Goal: Transaction & Acquisition: Purchase product/service

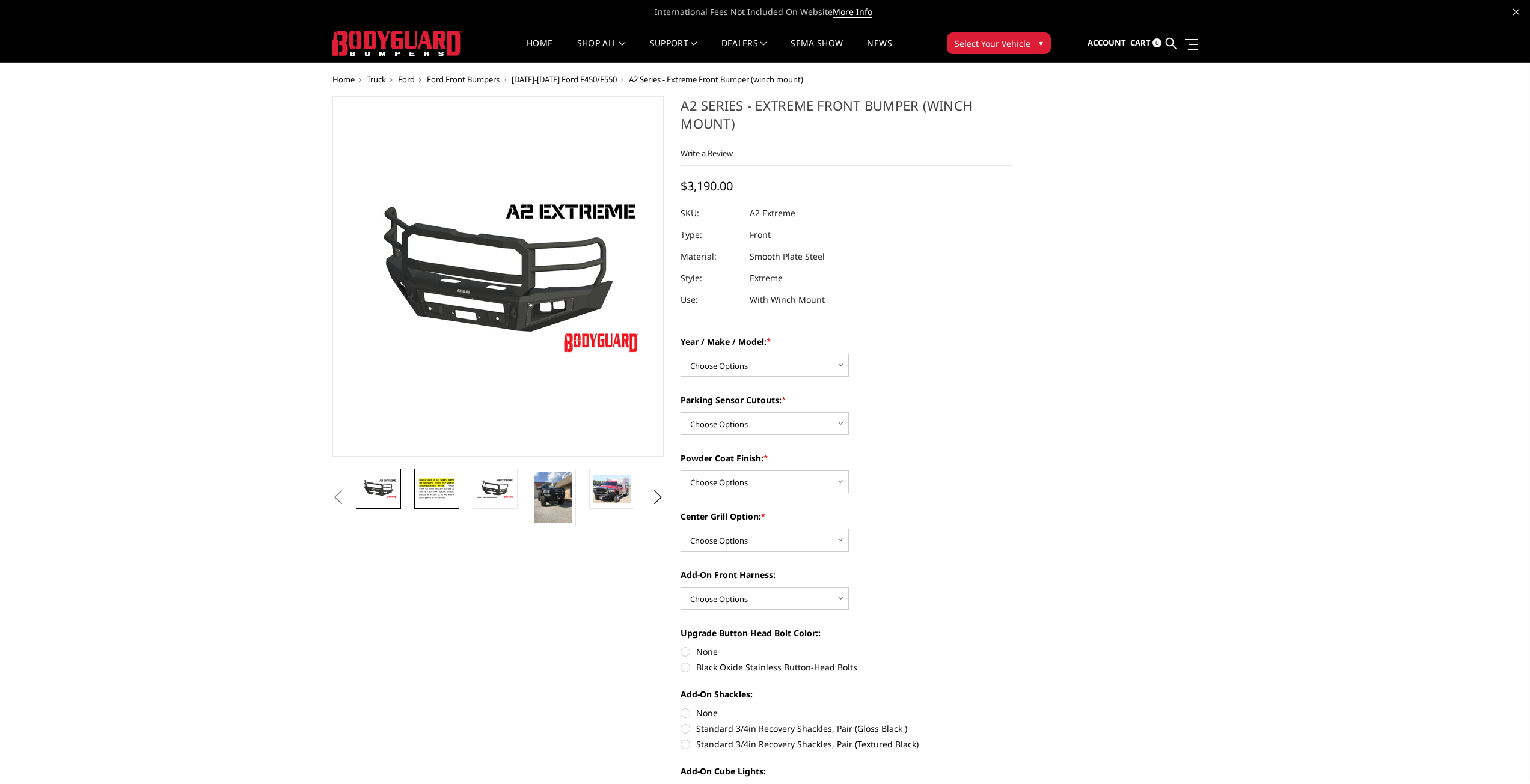
click at [450, 498] on img at bounding box center [437, 489] width 38 height 26
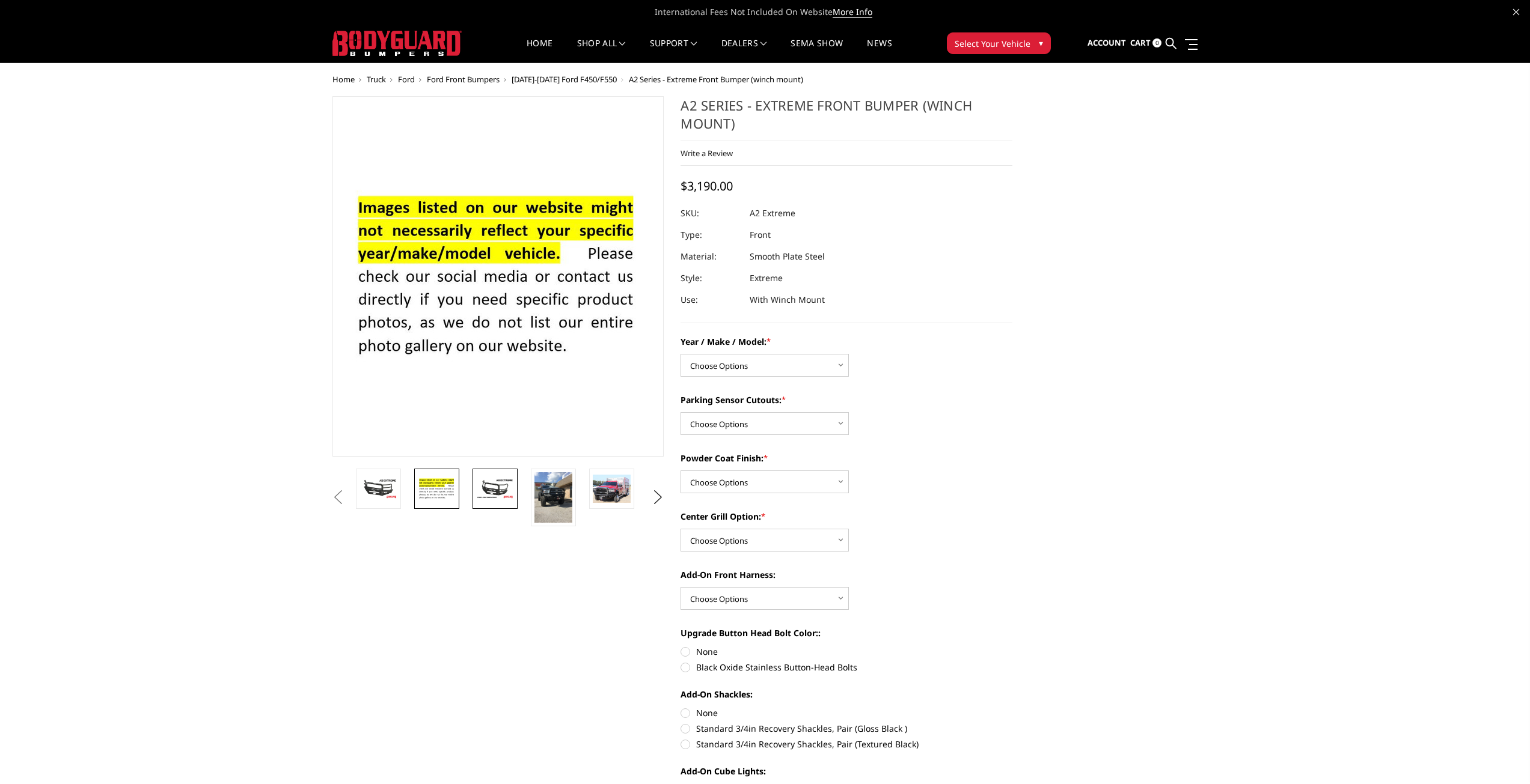
click at [499, 491] on img at bounding box center [495, 489] width 38 height 21
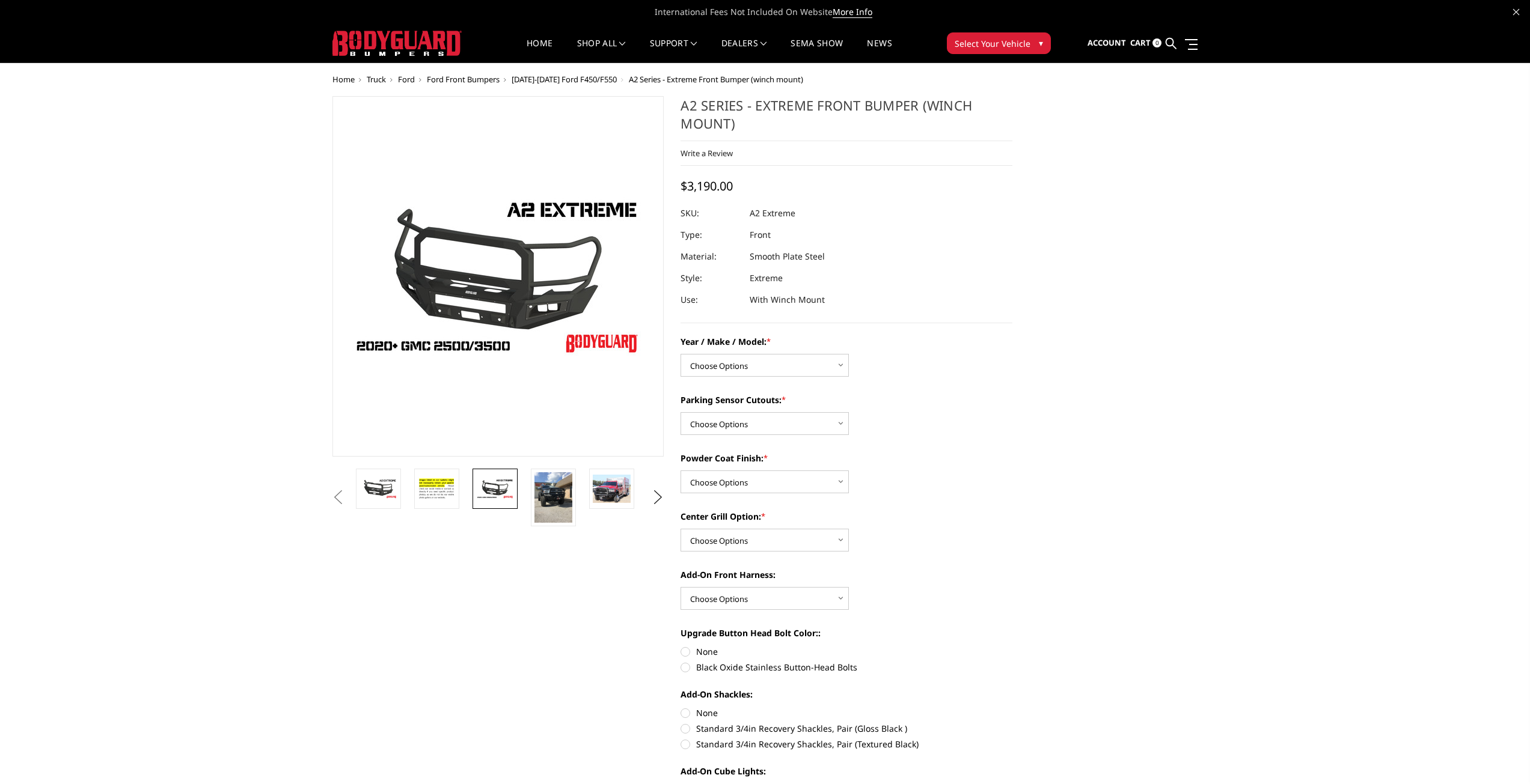
click at [530, 491] on li at bounding box center [557, 497] width 58 height 57
click at [550, 493] on img at bounding box center [553, 498] width 38 height 51
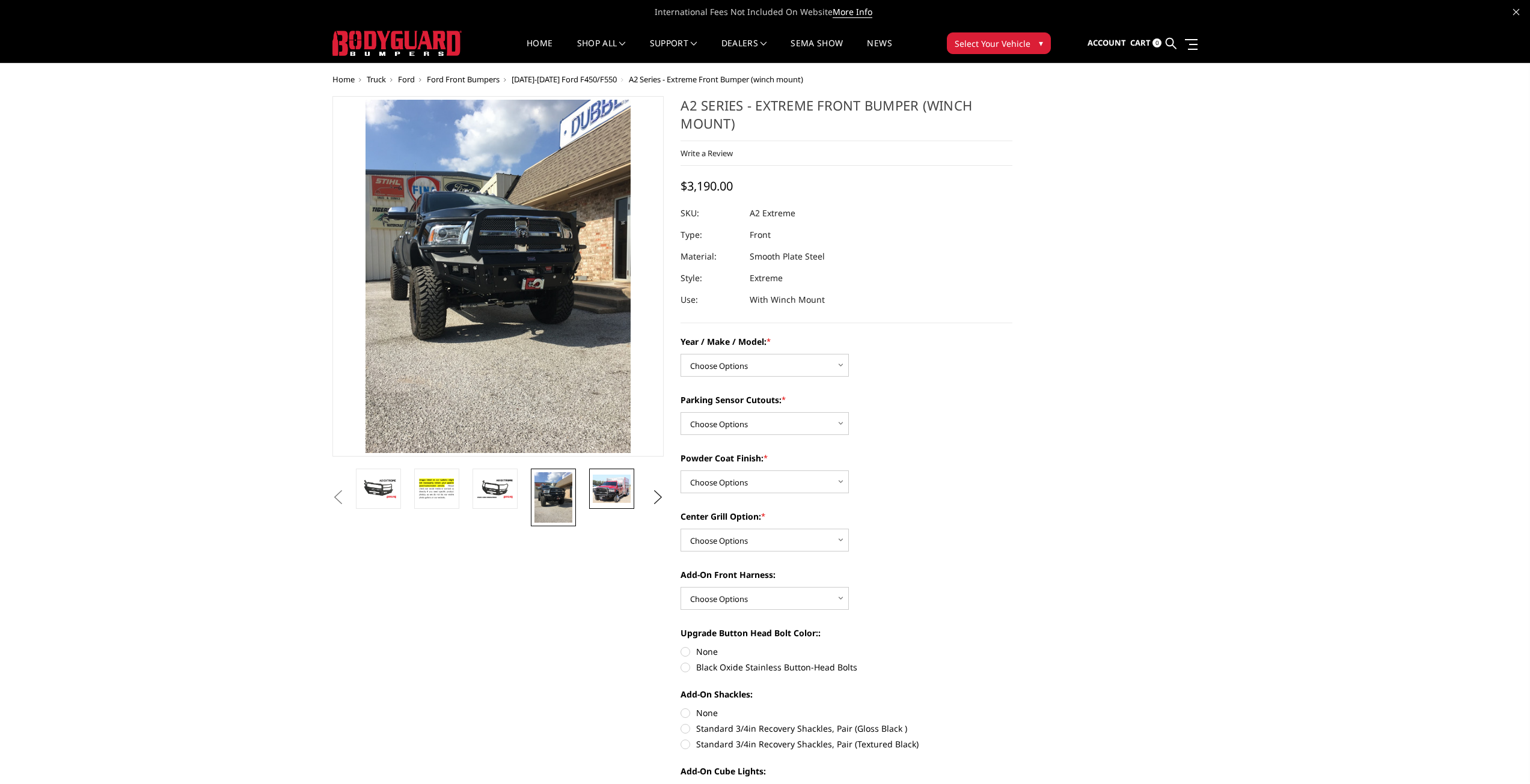
click at [593, 492] on img at bounding box center [611, 489] width 38 height 28
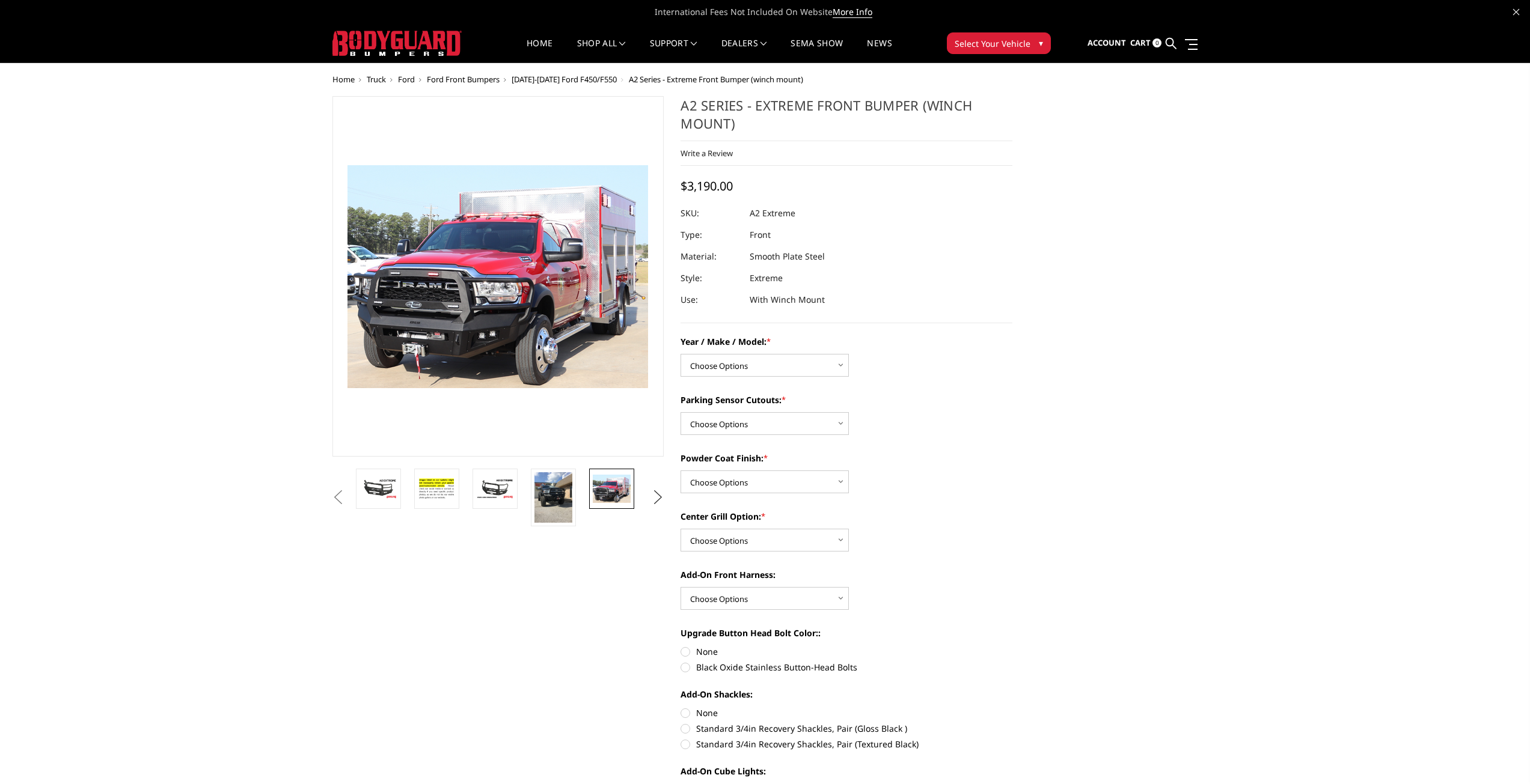
click at [658, 498] on button "Next" at bounding box center [658, 498] width 18 height 18
click at [1173, 43] on icon at bounding box center [1171, 43] width 11 height 11
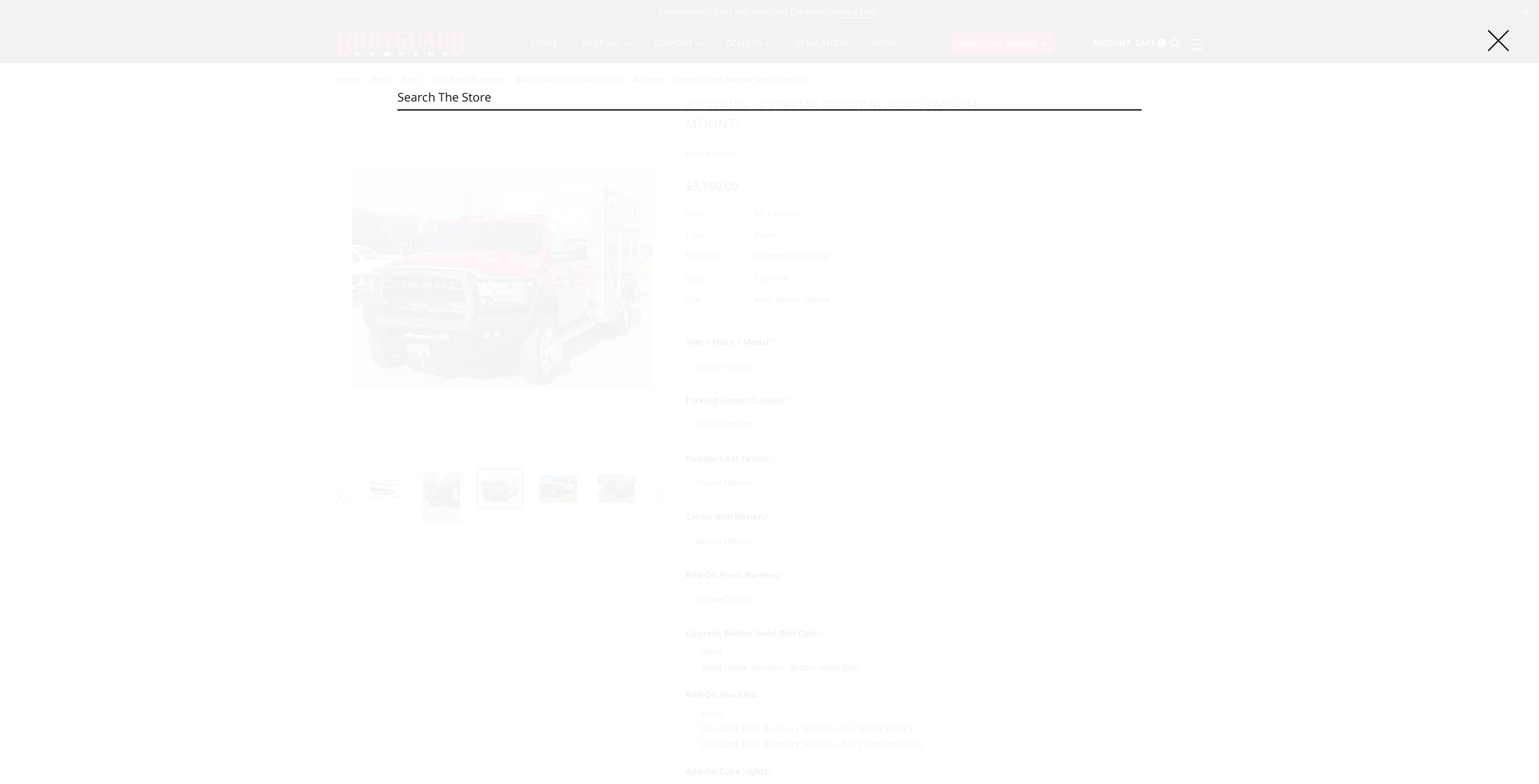
paste input "CEF23BYBMH"
type input "CEF23BYBMH"
click at [551, 161] on div "$3,190.00 - $3,590.00" at bounding box center [806, 156] width 624 height 16
click at [547, 156] on span "$3,190.00 - $3,590.00" at bounding box center [529, 154] width 72 height 11
click at [452, 158] on img at bounding box center [446, 165] width 54 height 72
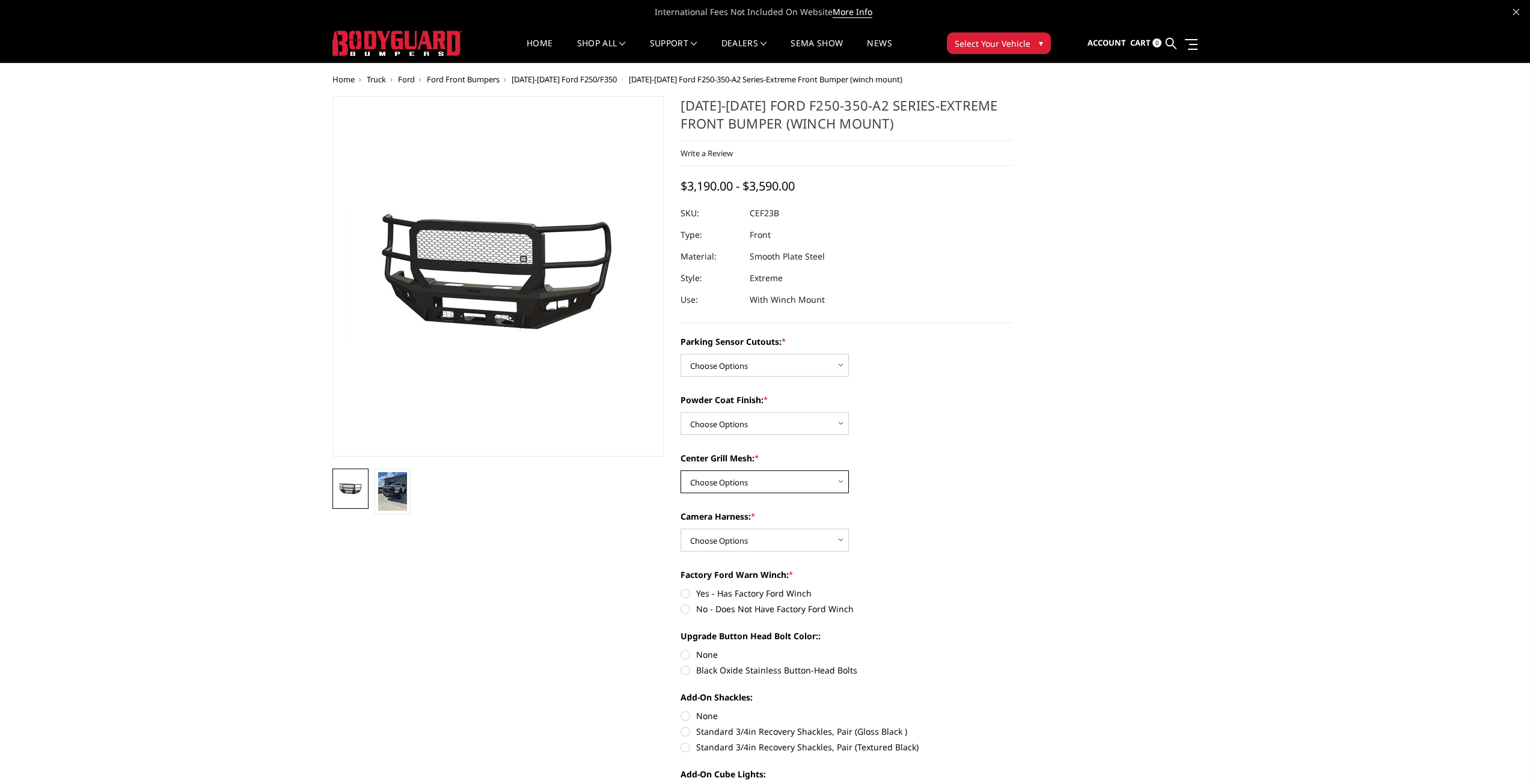
click at [807, 480] on select "Choose Options With Center Grill Mesh Without Center Grill Mesh" at bounding box center [765, 482] width 168 height 23
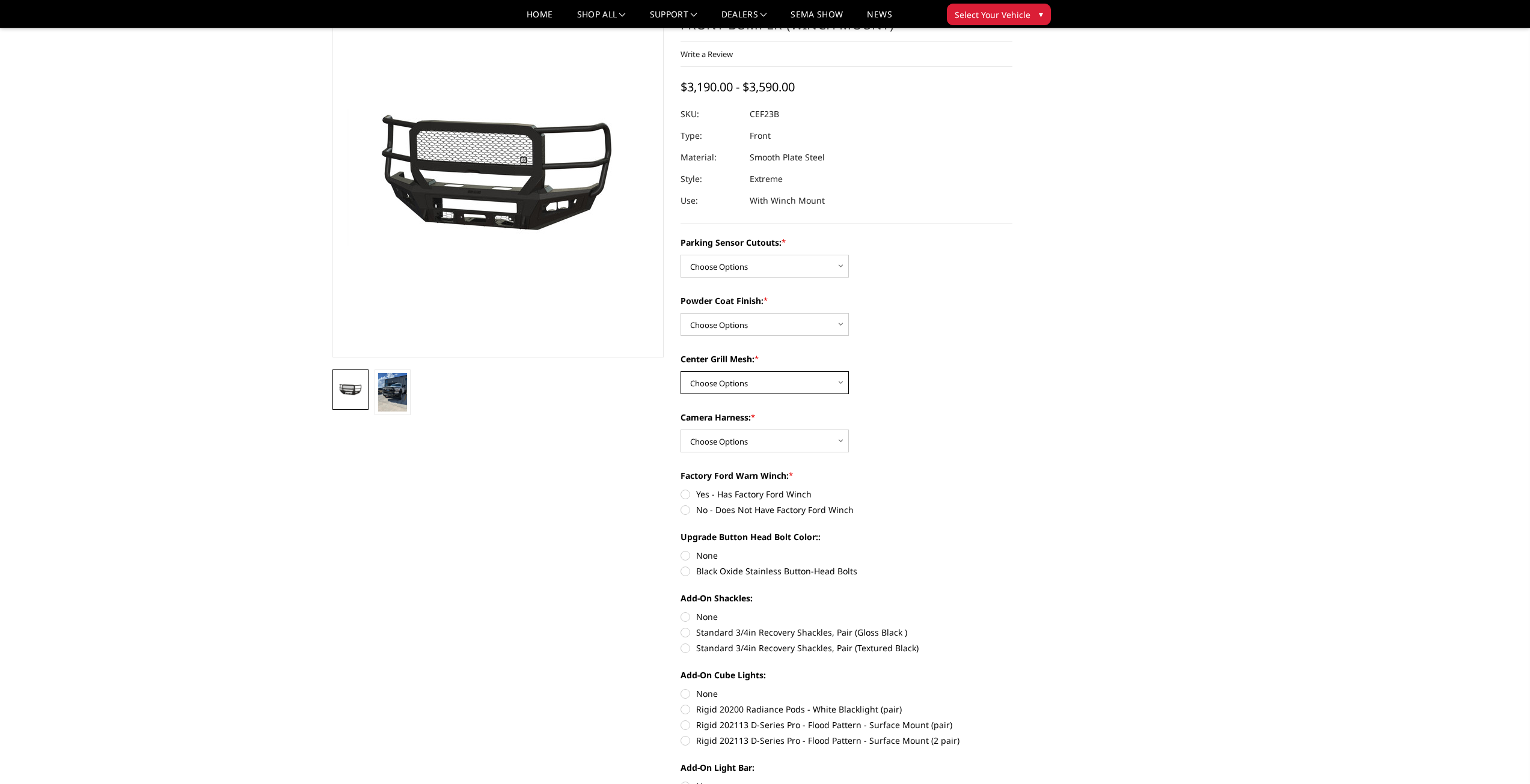
scroll to position [120, 0]
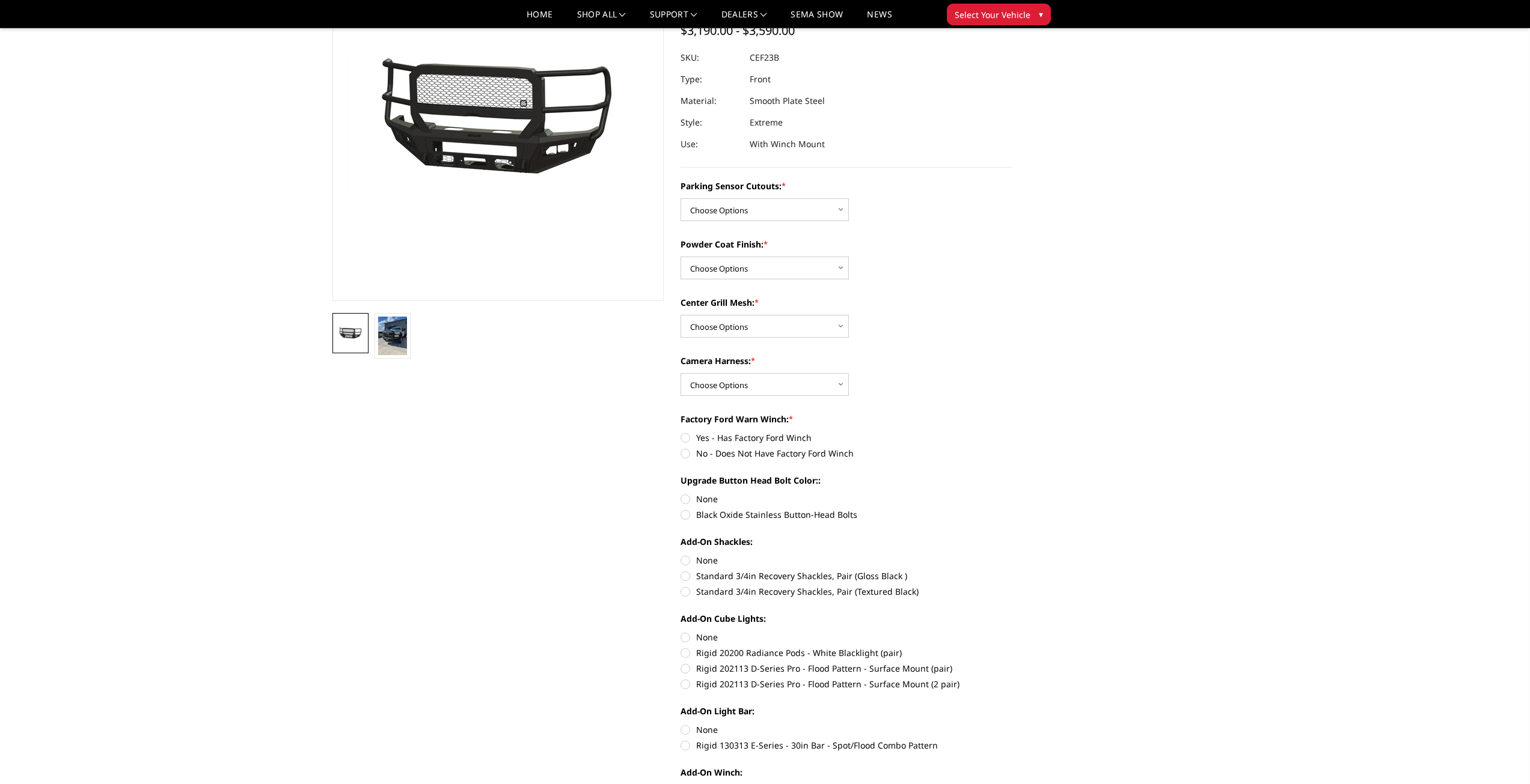
click at [685, 653] on label "Rigid 20200 Radiance Pods - White Blacklight (pair)" at bounding box center [847, 652] width 332 height 12
click at [1013, 632] on input "Rigid 20200 Radiance Pods - White Blacklight (pair)" at bounding box center [1013, 631] width 1 height 1
radio input "true"
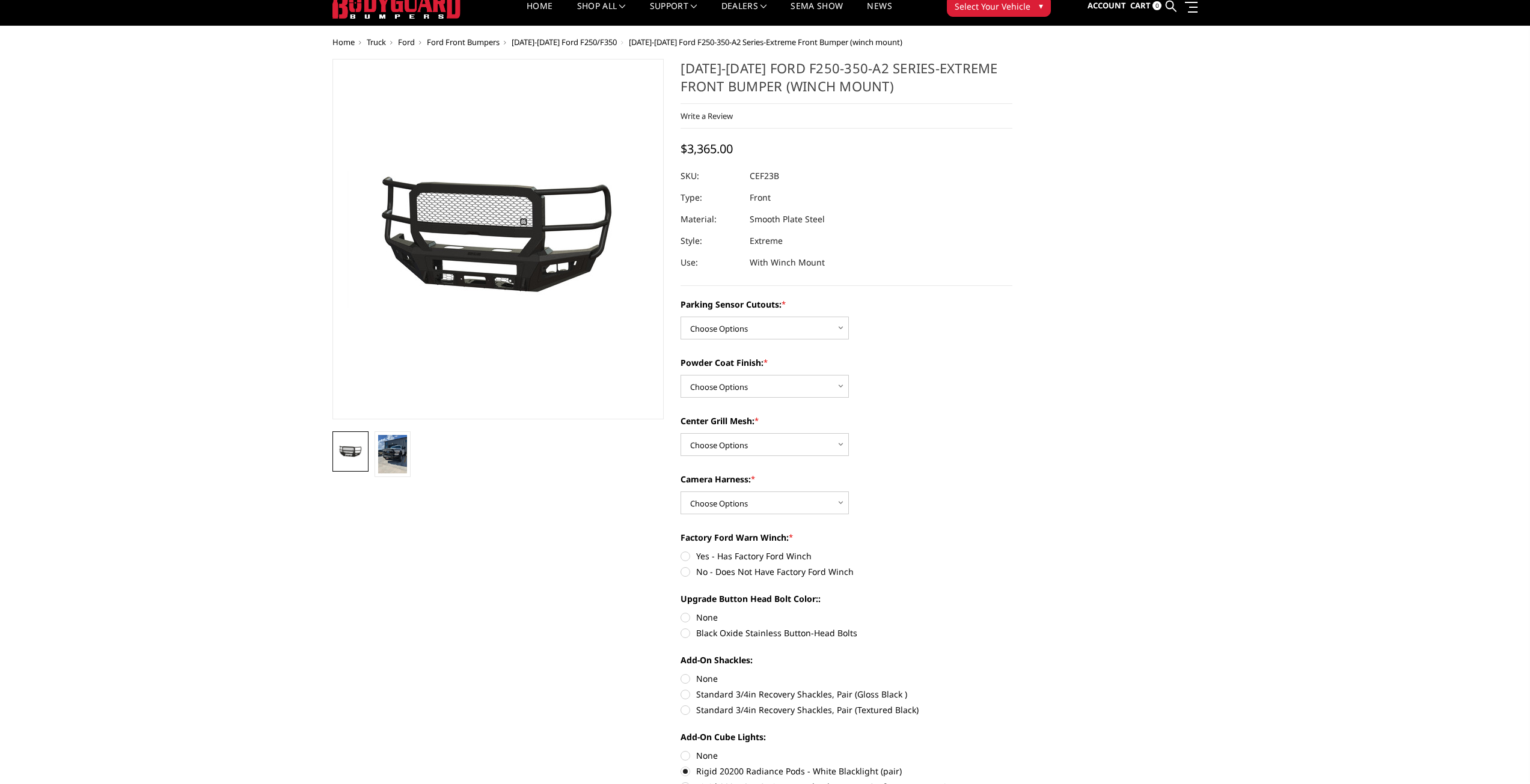
scroll to position [0, 0]
